Goal: Browse casually: Explore the website without a specific task or goal

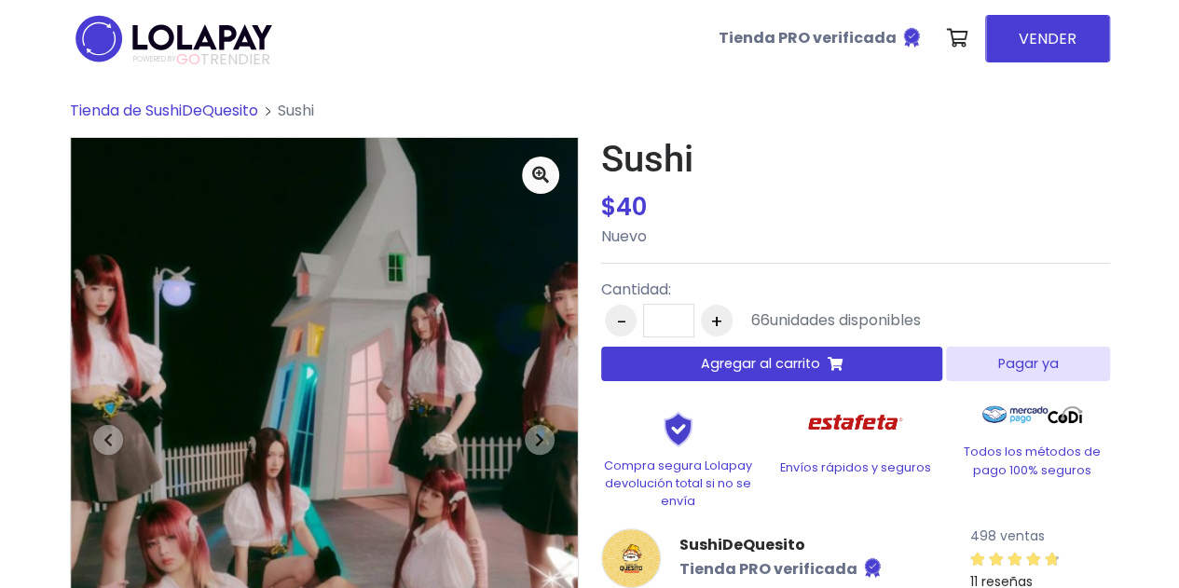
click at [231, 109] on span "Tienda de SushiDeQuesito" at bounding box center [164, 110] width 188 height 21
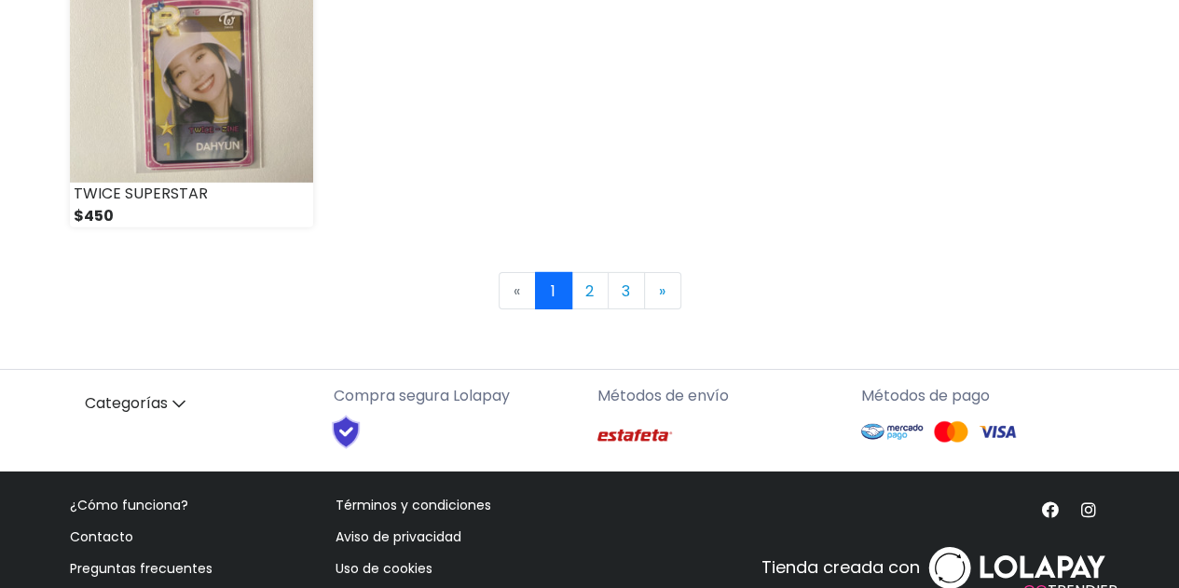
scroll to position [2861, 0]
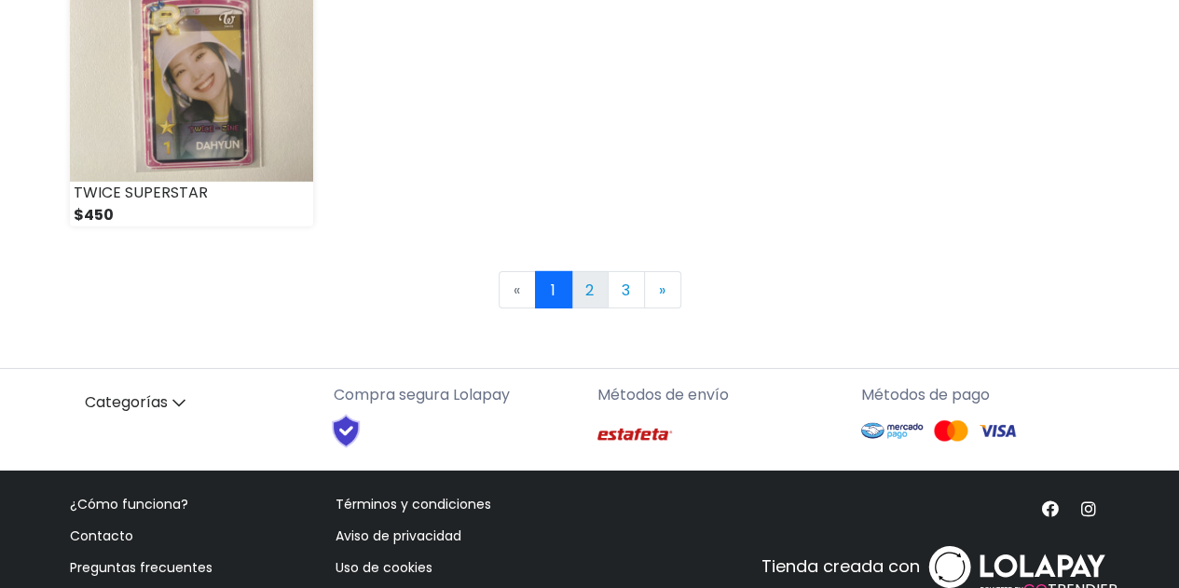
click at [582, 280] on link "2" at bounding box center [589, 289] width 37 height 37
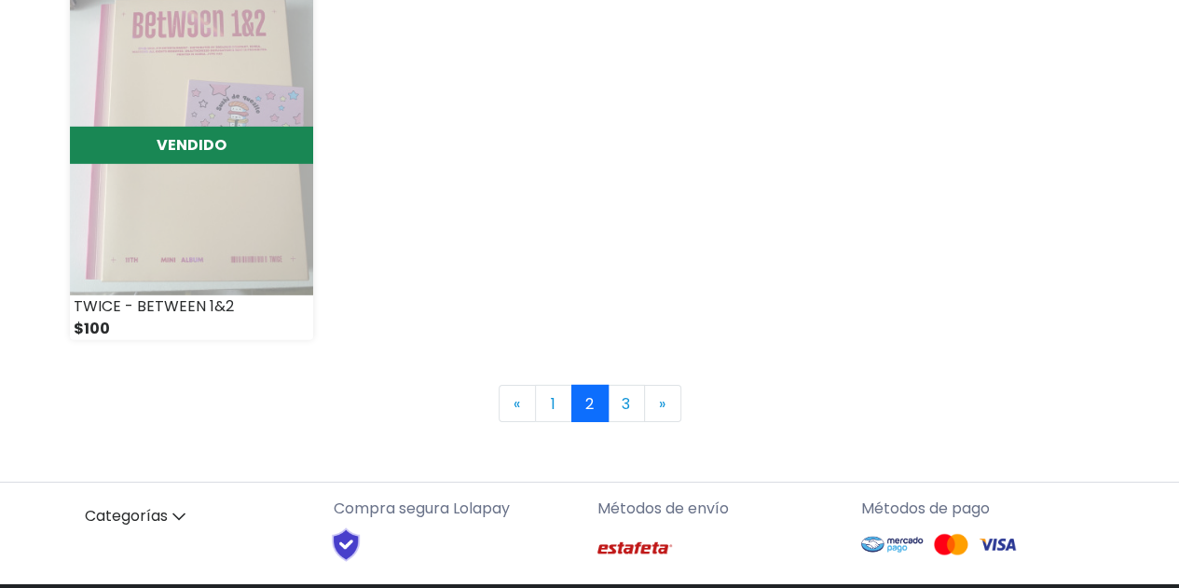
scroll to position [2903, 0]
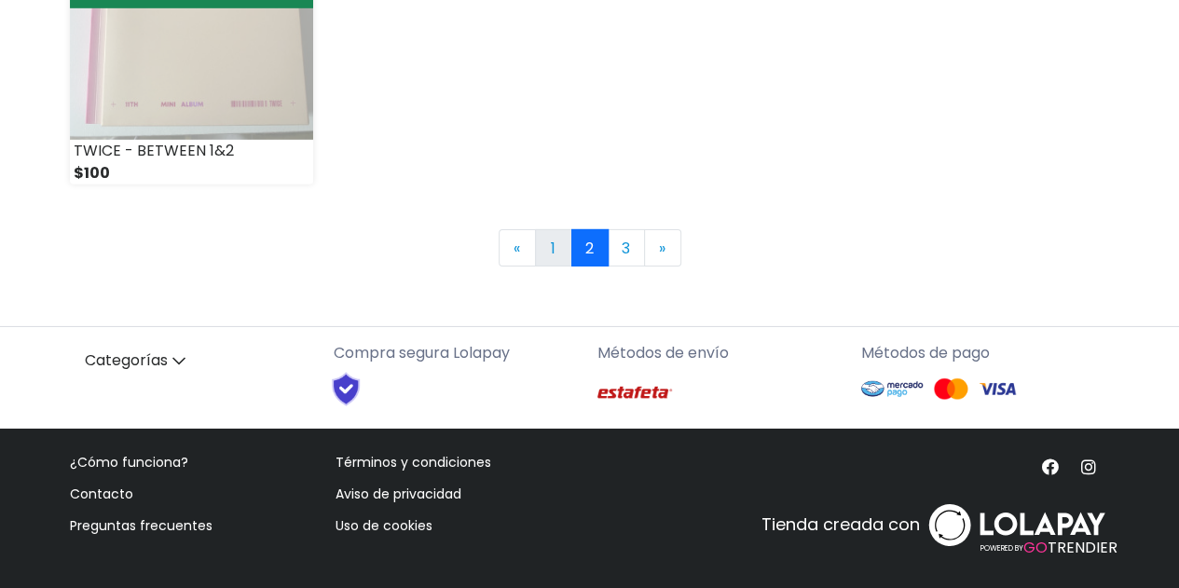
click at [563, 249] on link "1" at bounding box center [553, 247] width 37 height 37
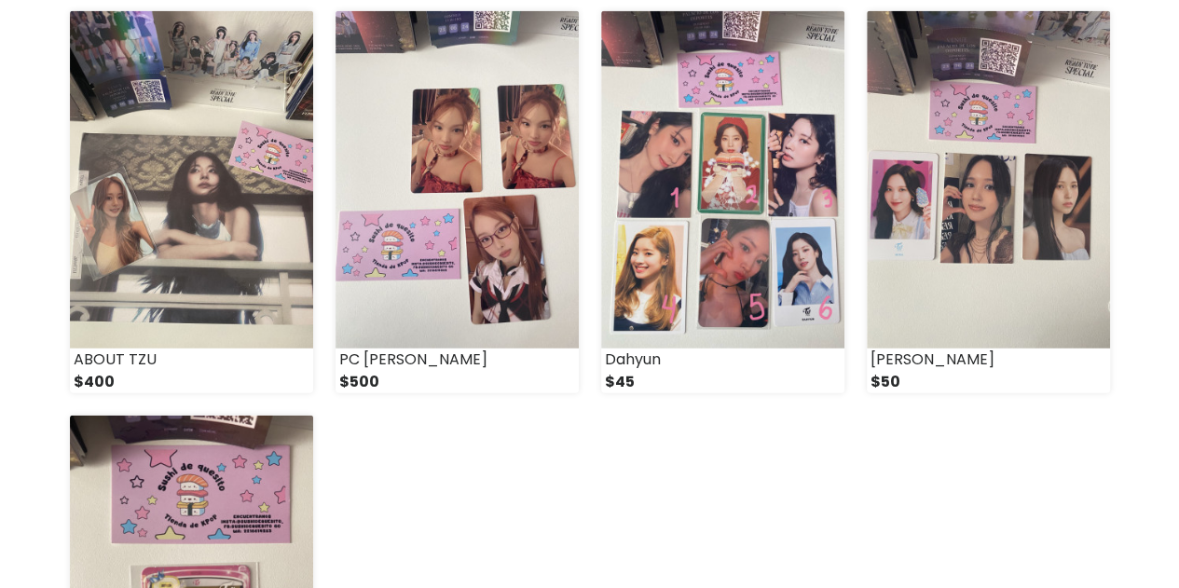
scroll to position [2289, 0]
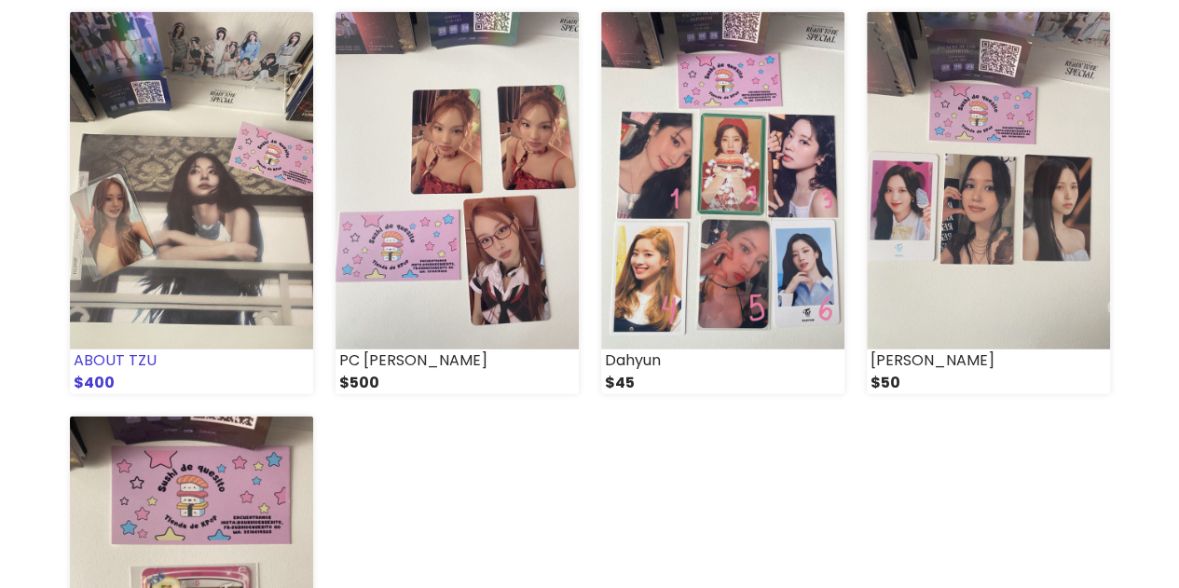
click at [211, 267] on img at bounding box center [191, 180] width 243 height 337
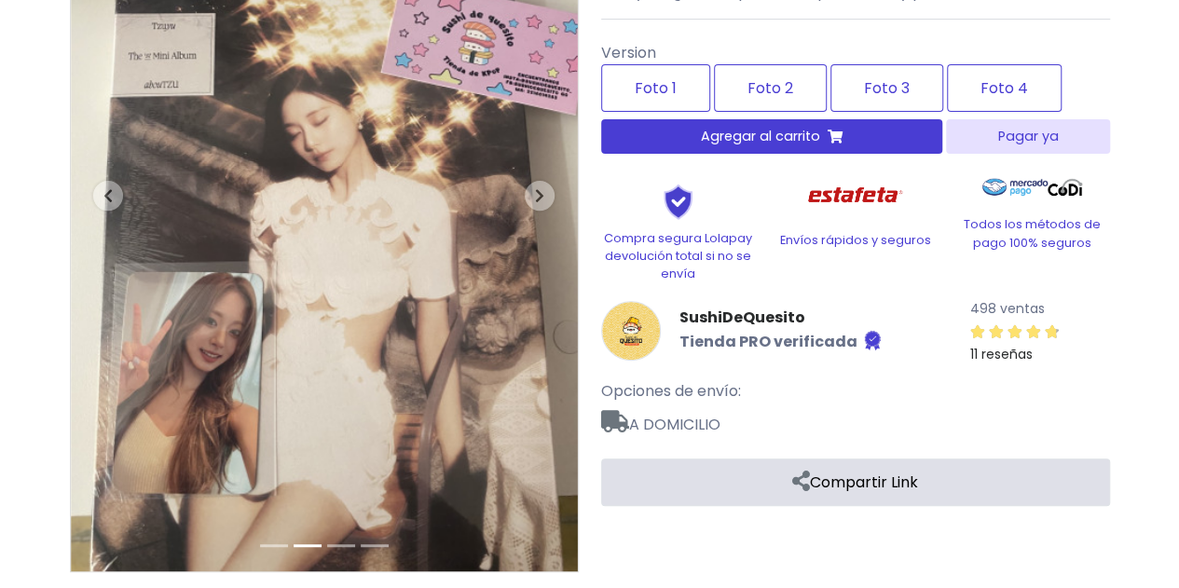
scroll to position [255, 0]
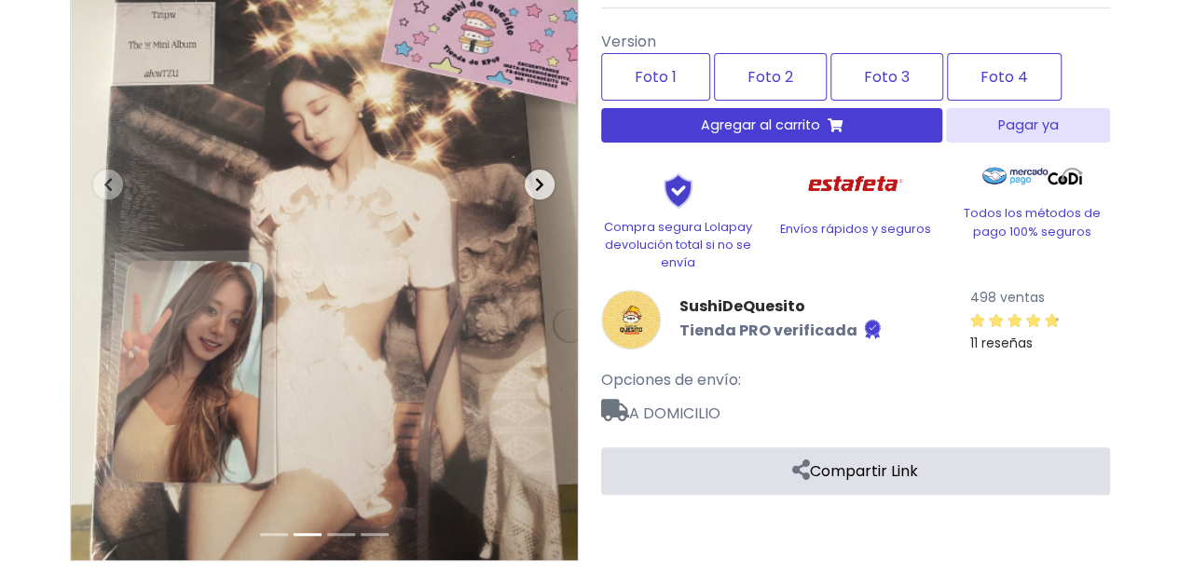
click at [535, 182] on icon "button" at bounding box center [539, 184] width 9 height 15
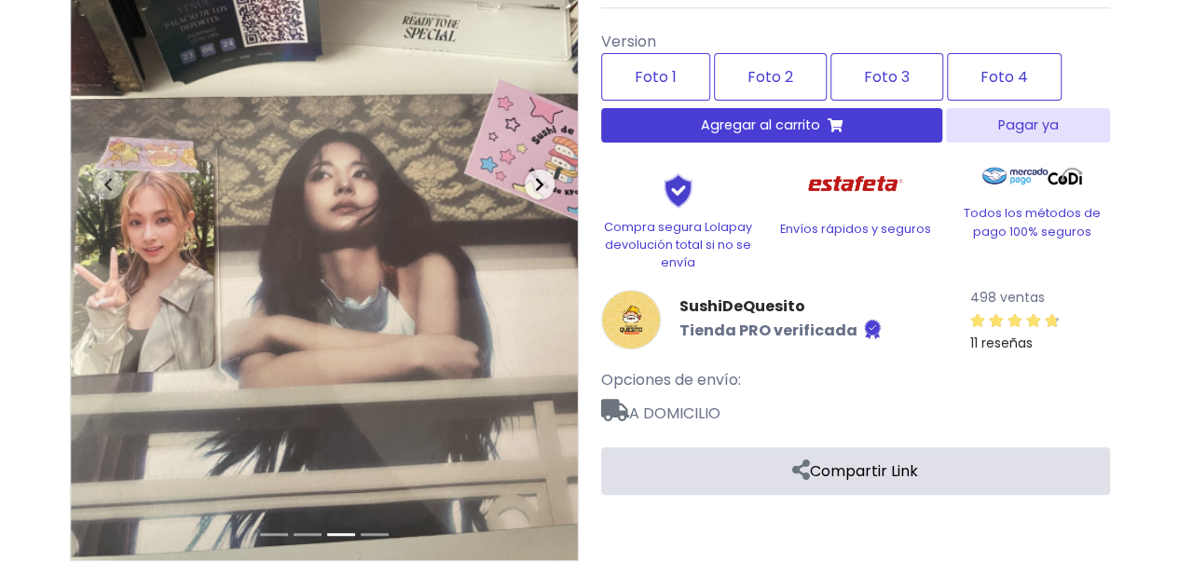
click at [535, 182] on icon "button" at bounding box center [539, 184] width 9 height 15
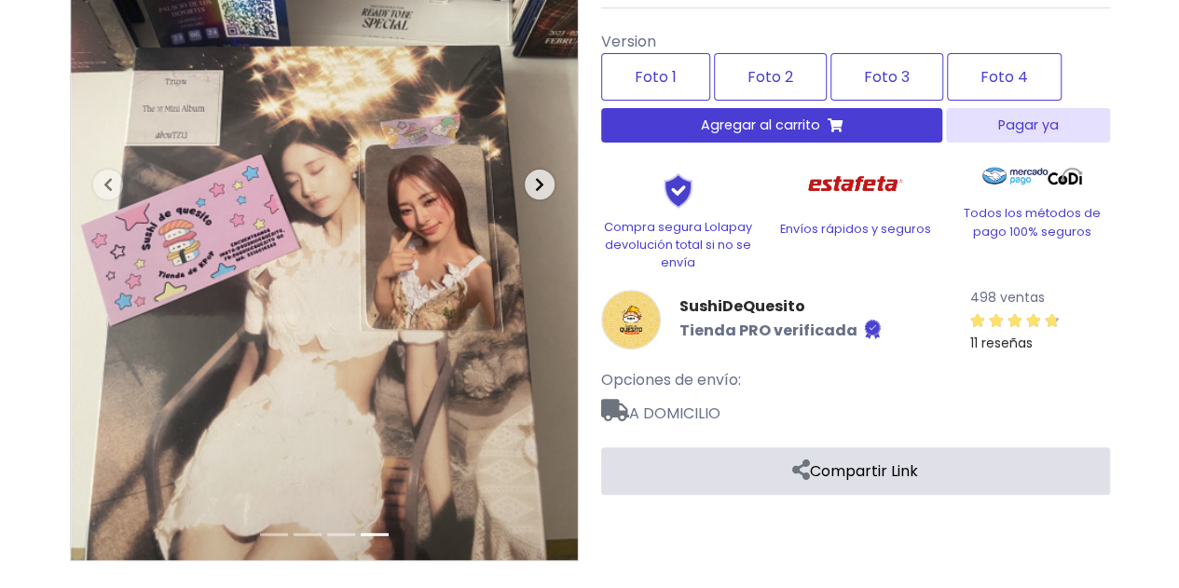
click at [535, 182] on icon "button" at bounding box center [539, 184] width 9 height 15
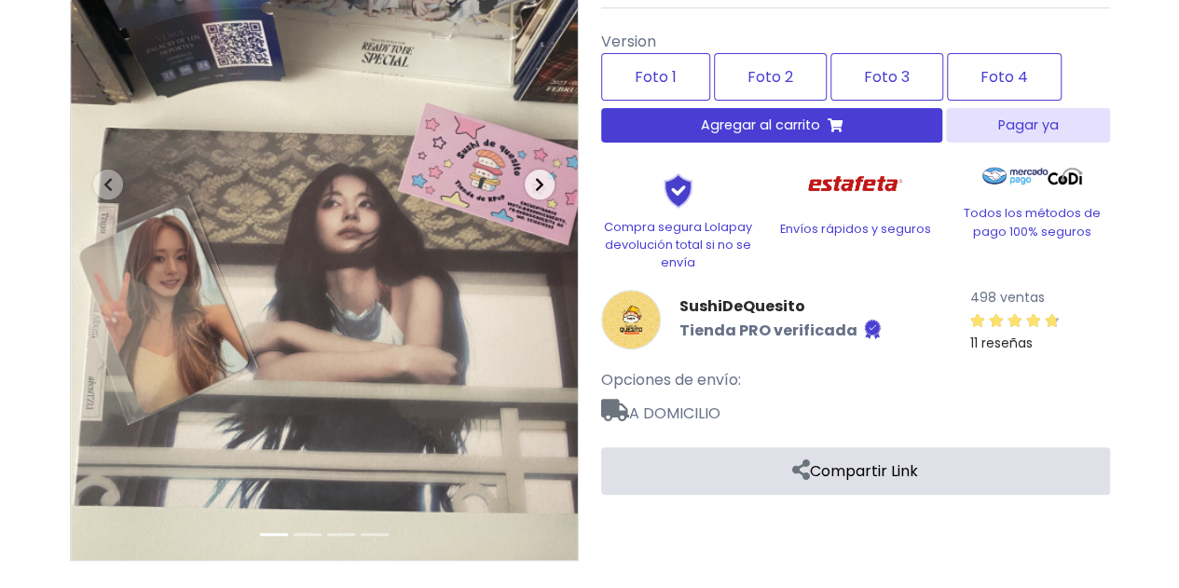
scroll to position [0, 0]
